Goal: Information Seeking & Learning: Learn about a topic

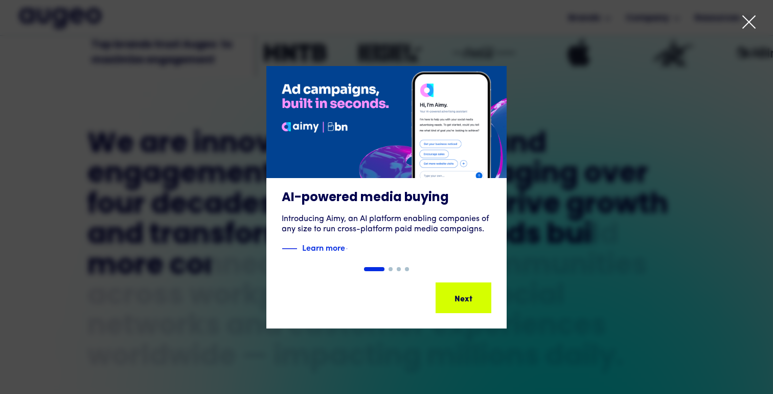
scroll to position [395, 0]
click at [751, 21] on icon at bounding box center [749, 21] width 15 height 15
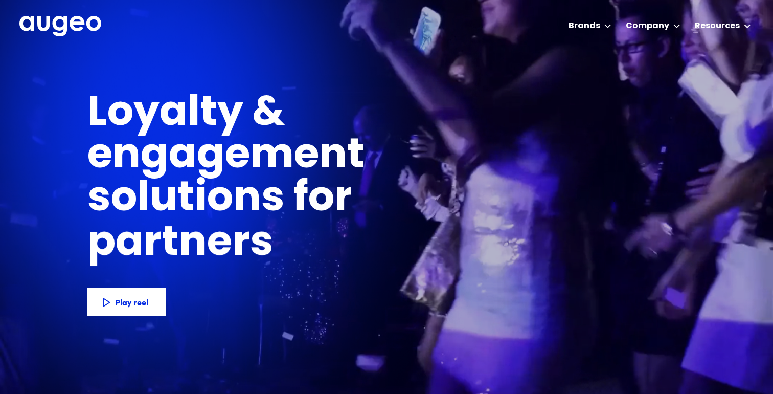
scroll to position [0, 0]
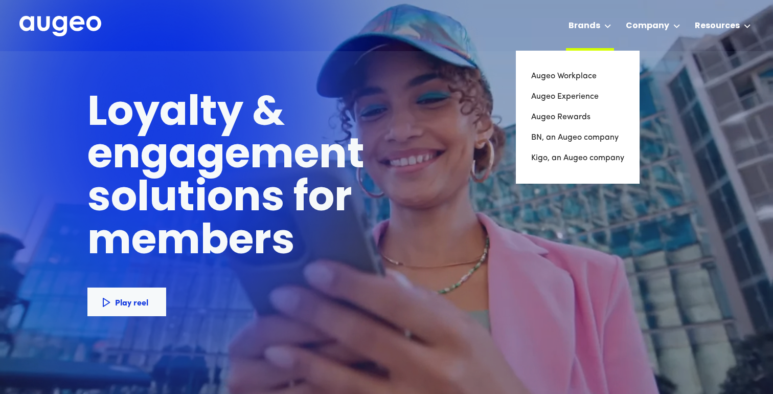
click at [588, 21] on div "Brands" at bounding box center [585, 26] width 32 height 12
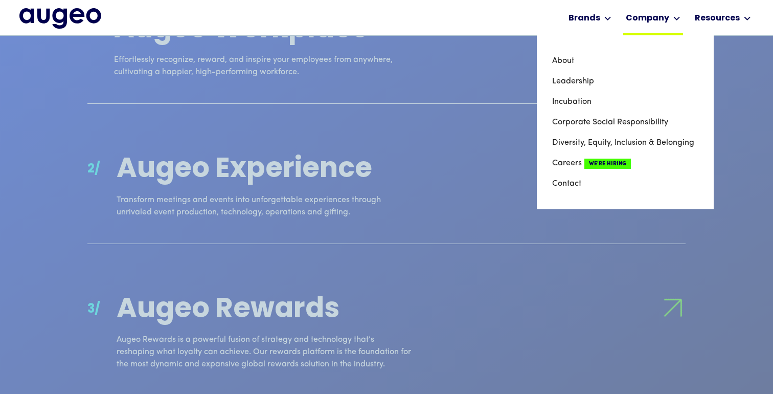
scroll to position [1012, 0]
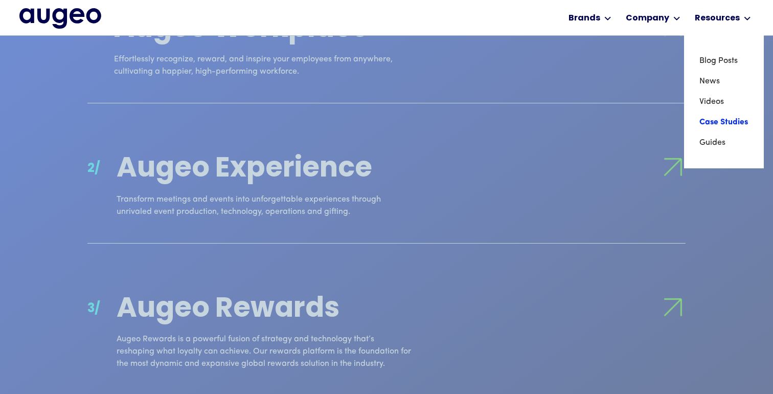
click at [710, 118] on link "Case Studies" at bounding box center [724, 122] width 49 height 20
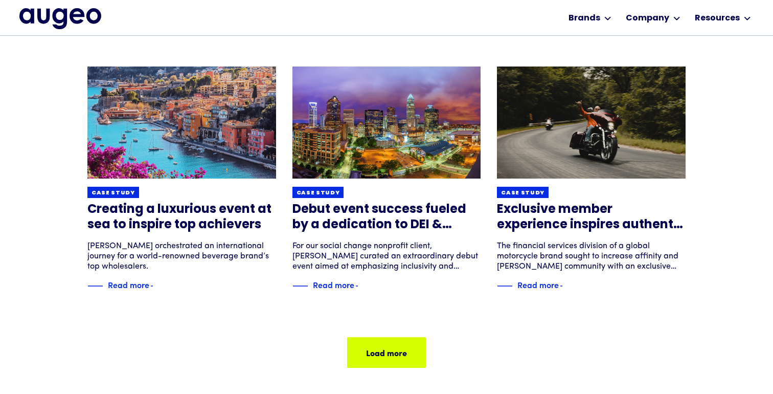
scroll to position [650, 0]
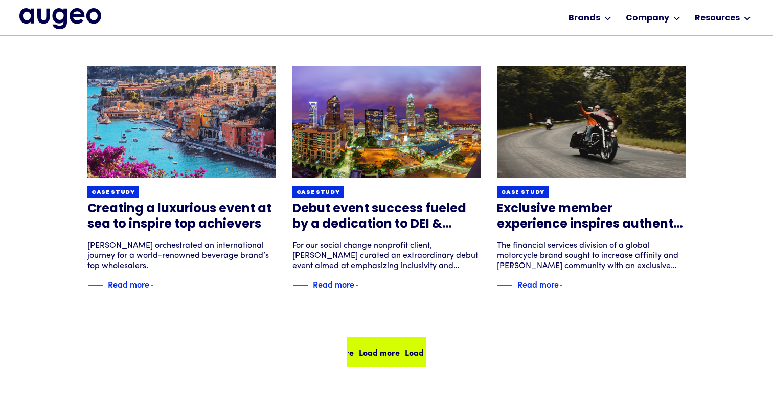
click at [406, 351] on div "Load more" at bounding box center [414, 352] width 41 height 12
